Goal: Task Accomplishment & Management: Manage account settings

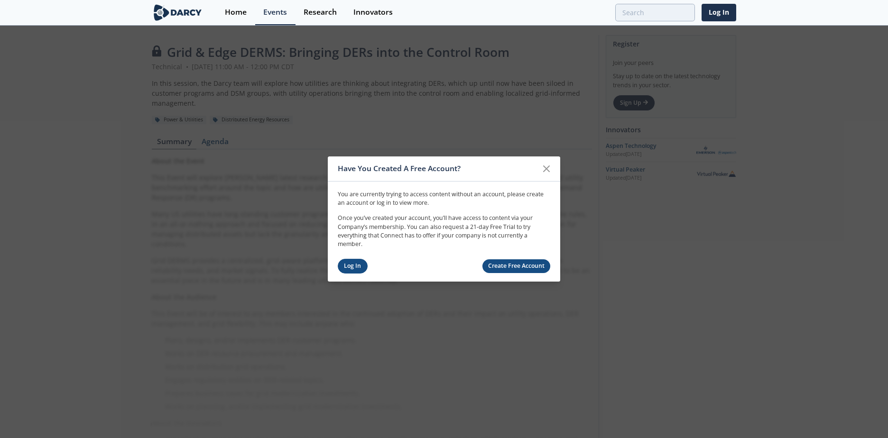
click at [354, 266] on link "Log In" at bounding box center [353, 266] width 30 height 15
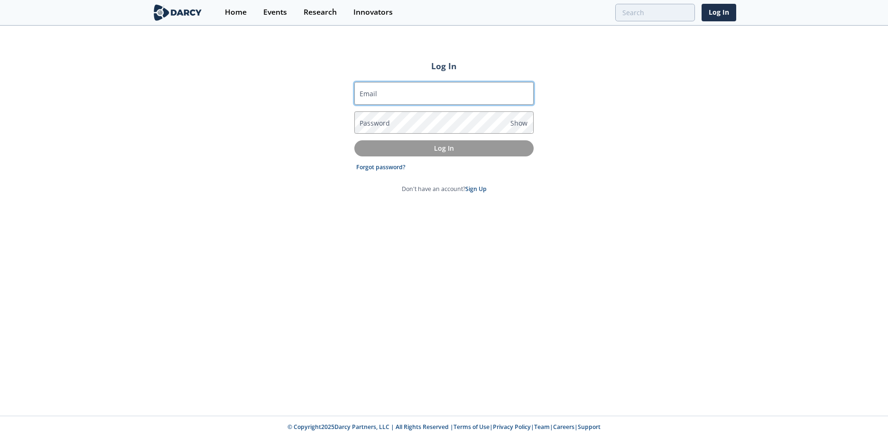
click at [380, 90] on input "Email" at bounding box center [443, 93] width 179 height 23
type input "[PERSON_NAME][EMAIL_ADDRESS][PERSON_NAME][DOMAIN_NAME]"
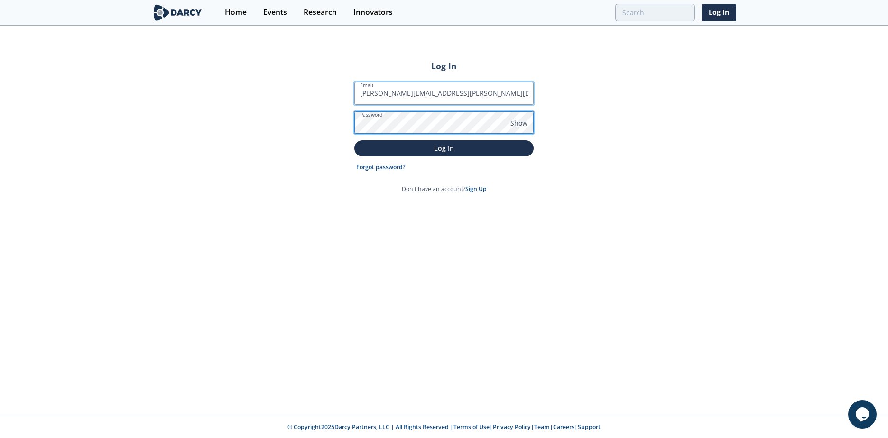
click at [354, 140] on button "Log In" at bounding box center [443, 148] width 179 height 16
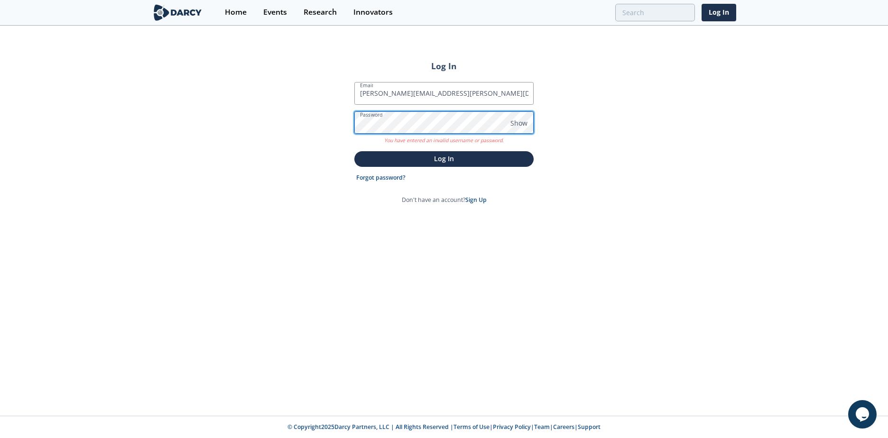
click at [353, 122] on section "Log In Email [PERSON_NAME][EMAIL_ADDRESS][PERSON_NAME][DOMAIN_NAME] Password Sh…" at bounding box center [444, 135] width 186 height 151
click at [354, 151] on button "Log In" at bounding box center [443, 159] width 179 height 16
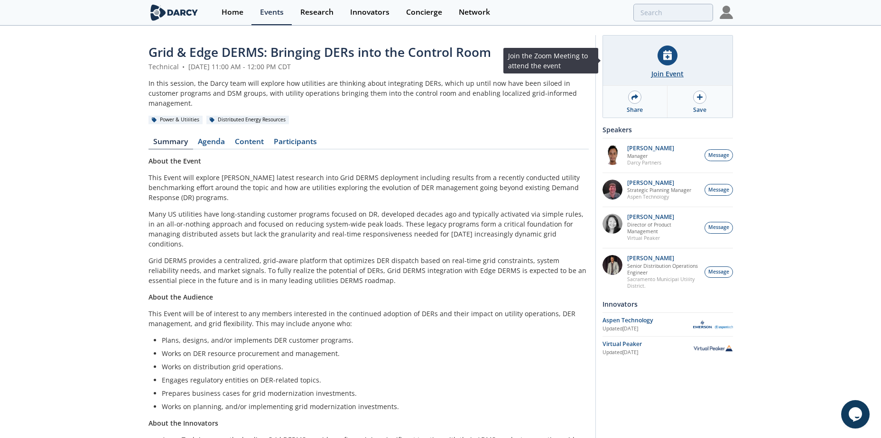
click at [665, 61] on div at bounding box center [667, 56] width 20 height 20
